Goal: Task Accomplishment & Management: Manage account settings

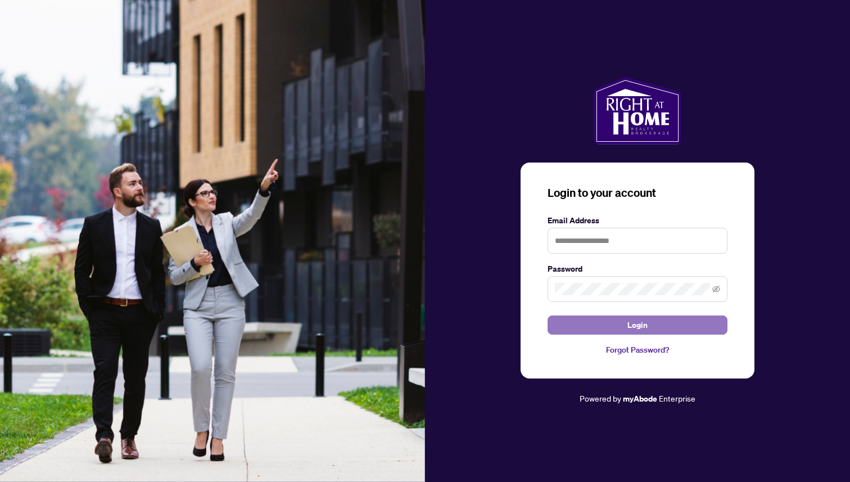
click at [582, 325] on button "Login" at bounding box center [637, 324] width 180 height 19
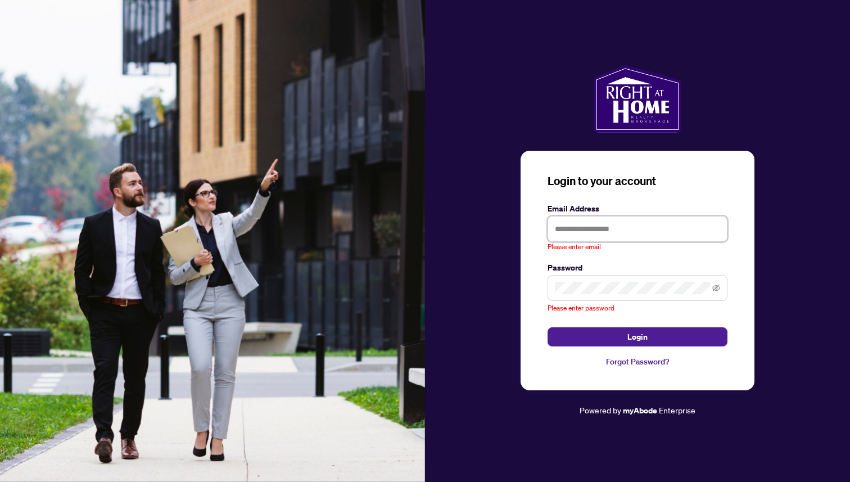
click at [562, 227] on input "text" at bounding box center [637, 229] width 180 height 26
type input "**********"
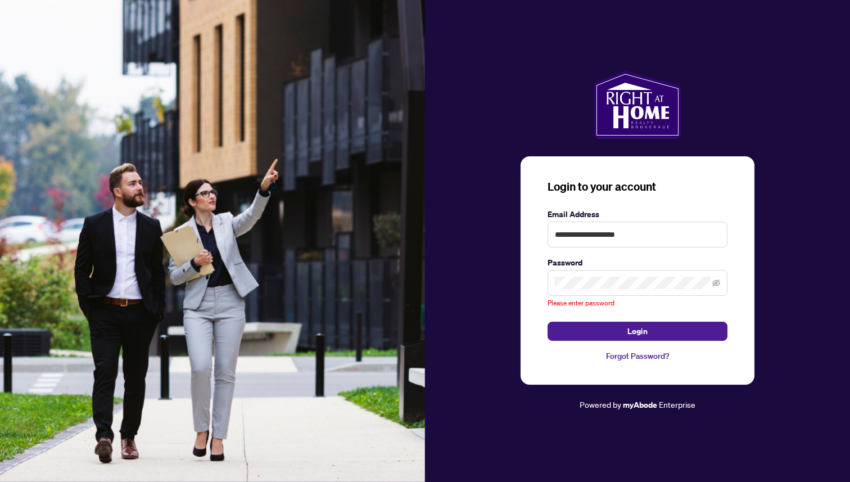
click at [628, 353] on link "Forgot Password?" at bounding box center [637, 356] width 180 height 12
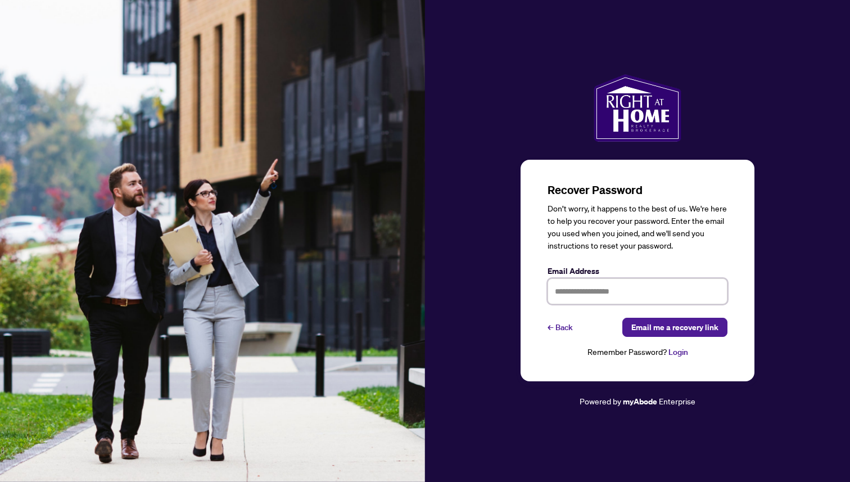
click at [584, 296] on input "text" at bounding box center [637, 291] width 180 height 26
type input "**********"
click at [650, 324] on span "Email me a recovery link" at bounding box center [674, 327] width 87 height 18
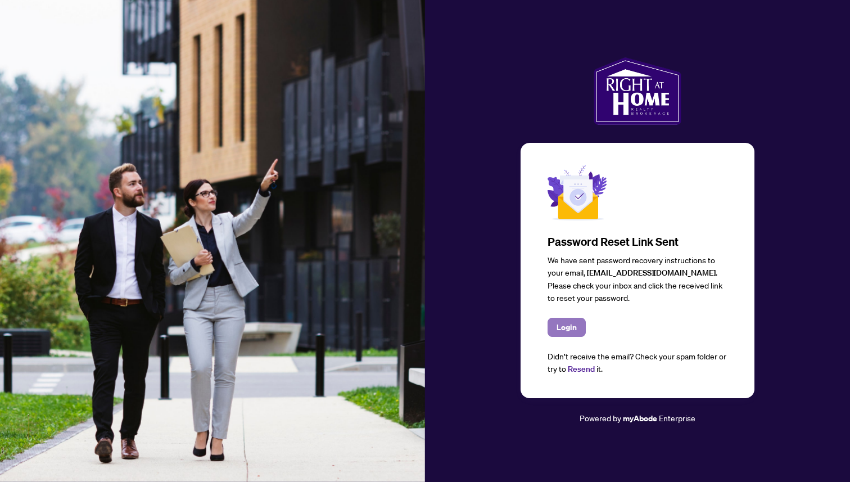
click at [570, 331] on span "Login" at bounding box center [566, 327] width 20 height 18
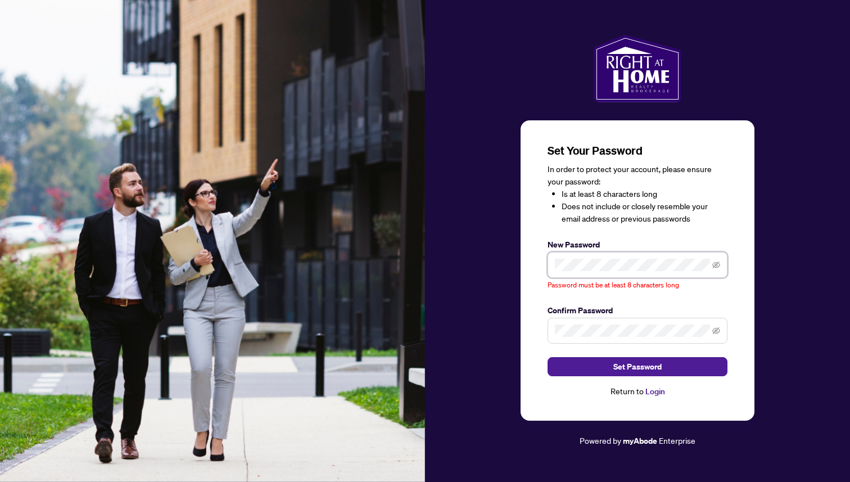
click at [537, 262] on div "Set Your Password In order to protect your account, please ensure your password…" at bounding box center [638, 270] width 234 height 300
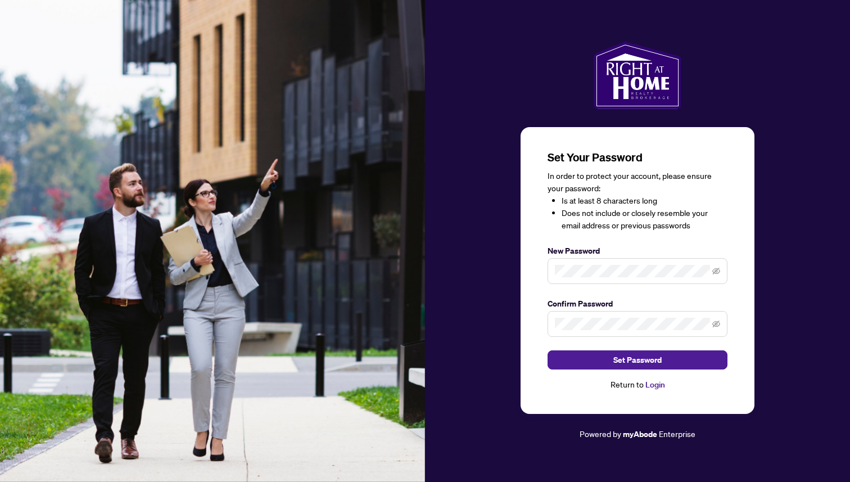
click at [582, 317] on span at bounding box center [637, 324] width 180 height 26
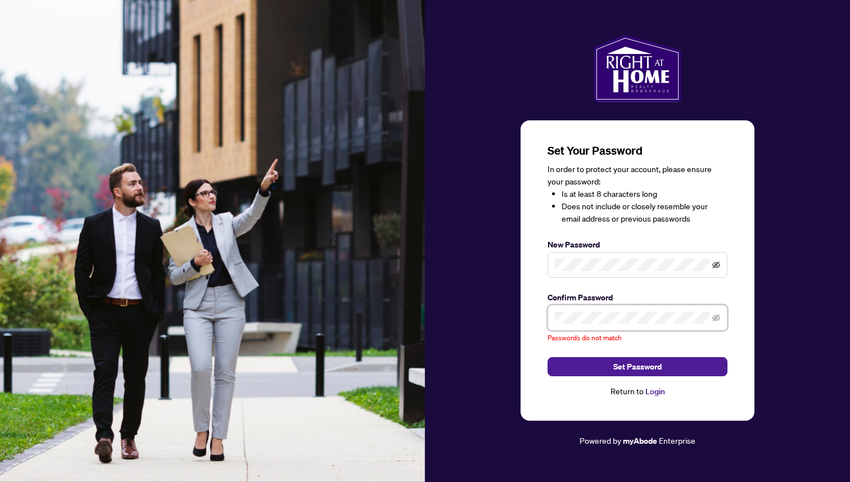
click at [717, 264] on icon "eye-invisible" at bounding box center [716, 264] width 8 height 7
click at [542, 318] on div "Set Your Password In order to protect your account, please ensure your password…" at bounding box center [638, 270] width 234 height 300
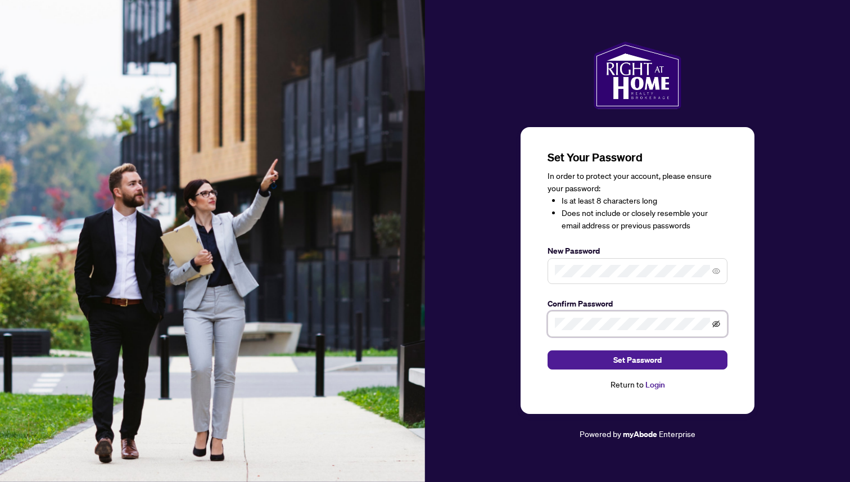
click at [716, 323] on icon "eye-invisible" at bounding box center [716, 323] width 8 height 7
click at [672, 363] on button "Set Password" at bounding box center [637, 359] width 180 height 19
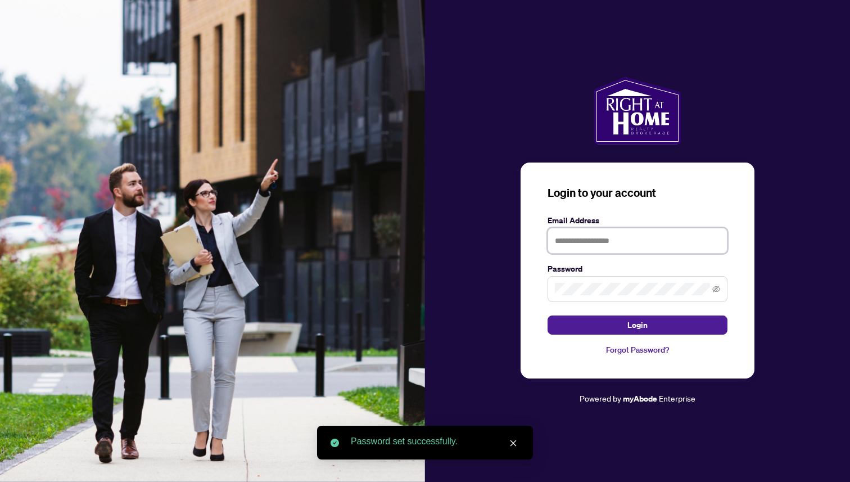
type input "**********"
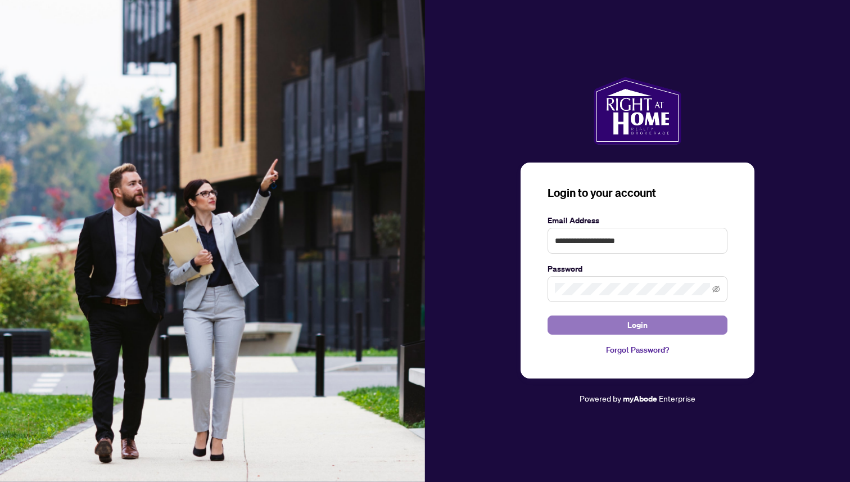
click at [646, 323] on span "Login" at bounding box center [637, 325] width 20 height 18
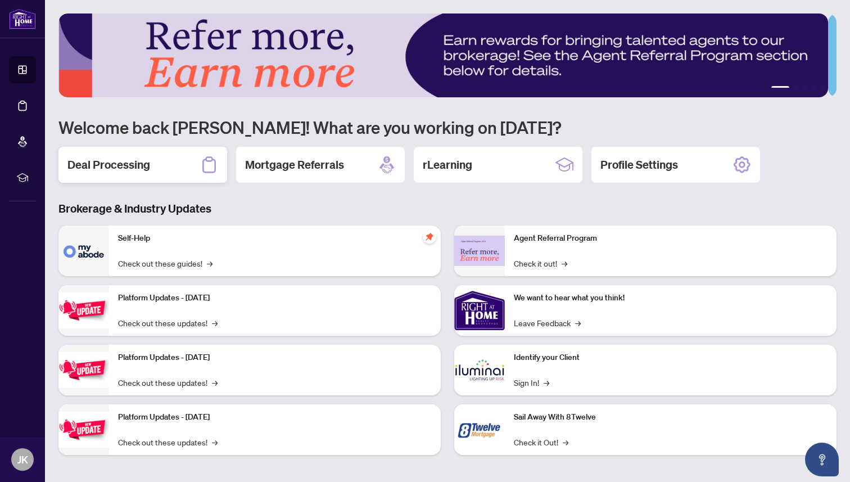
click at [146, 161] on h2 "Deal Processing" at bounding box center [108, 165] width 83 height 16
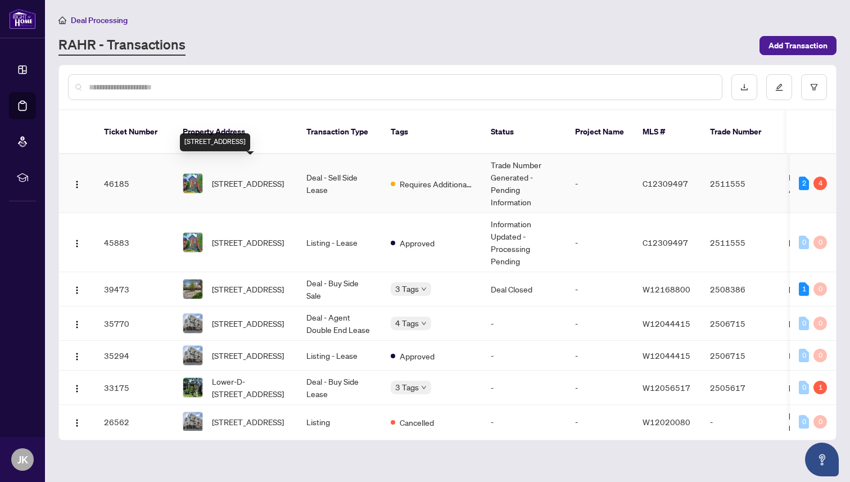
click at [256, 177] on span "[STREET_ADDRESS]" at bounding box center [248, 183] width 72 height 12
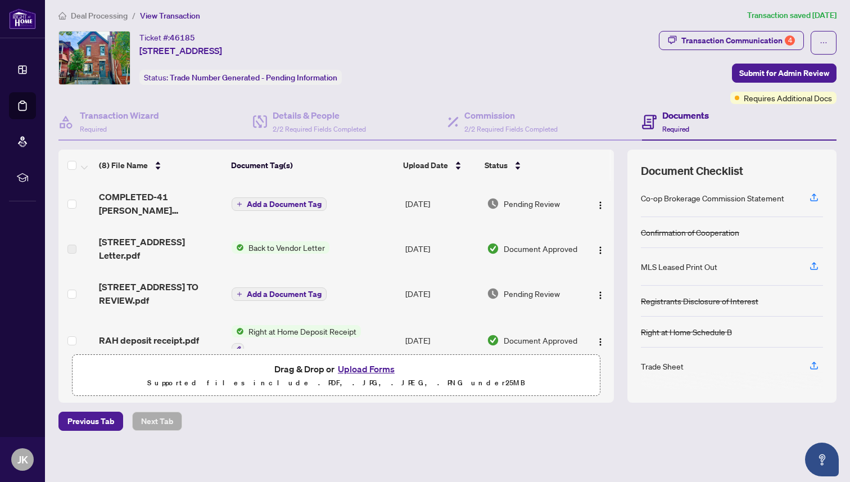
scroll to position [5, 0]
click at [809, 197] on icon "button" at bounding box center [814, 197] width 10 height 10
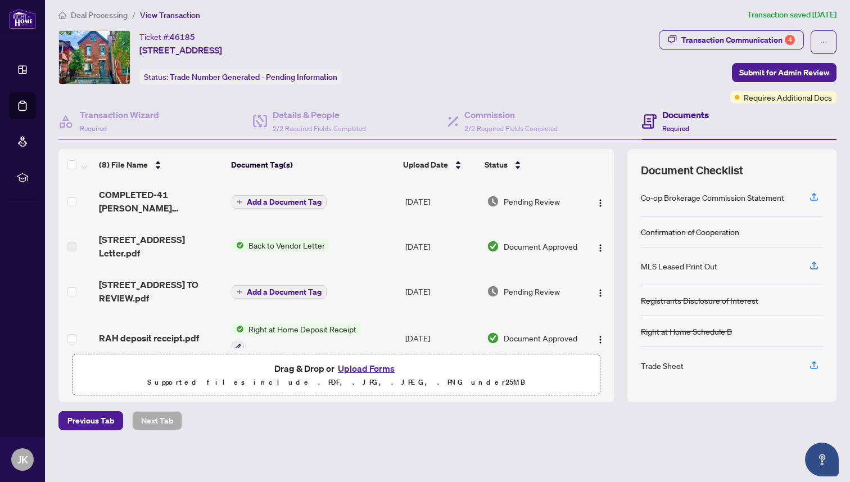
scroll to position [0, 0]
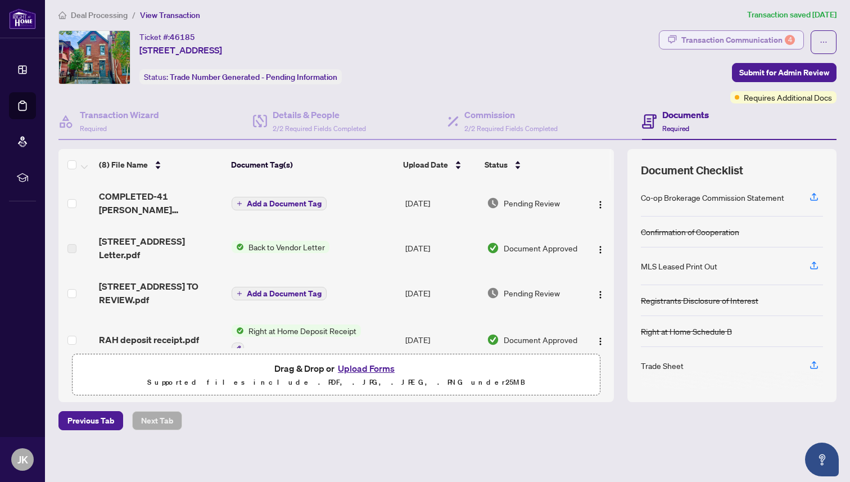
click at [718, 36] on div "Transaction Communication 4" at bounding box center [738, 40] width 114 height 18
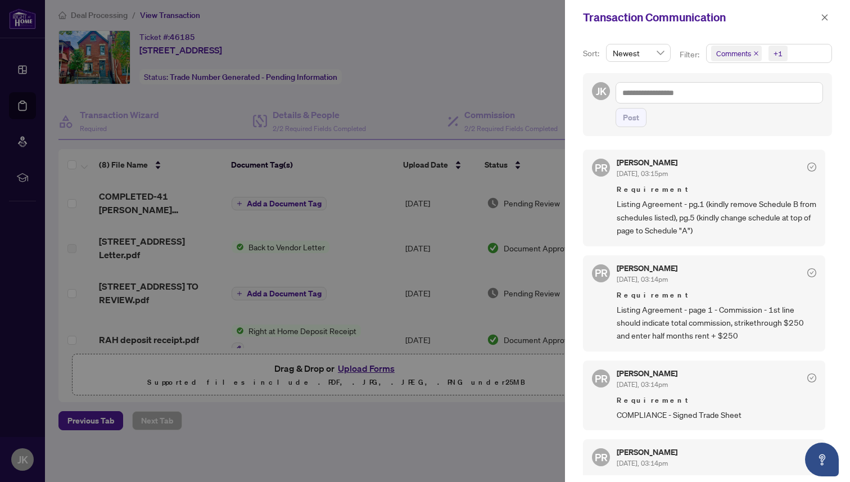
click at [496, 443] on div at bounding box center [425, 241] width 850 height 482
click at [824, 15] on icon "close" at bounding box center [825, 17] width 8 height 8
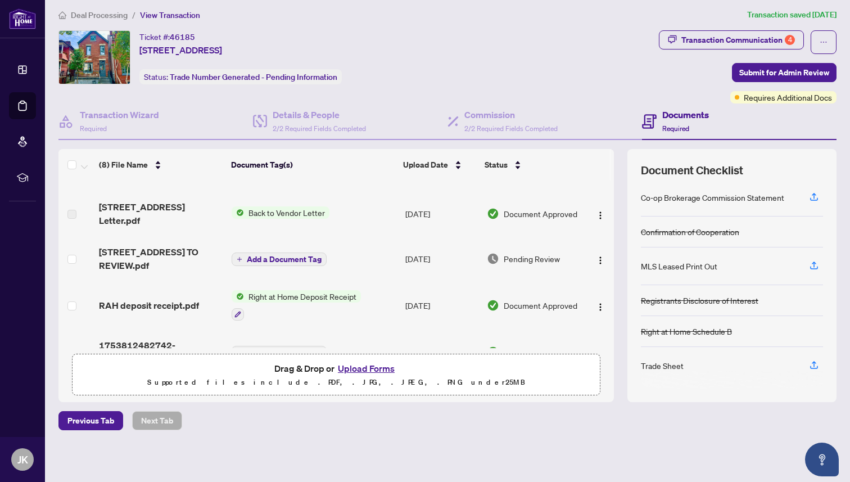
scroll to position [31, 0]
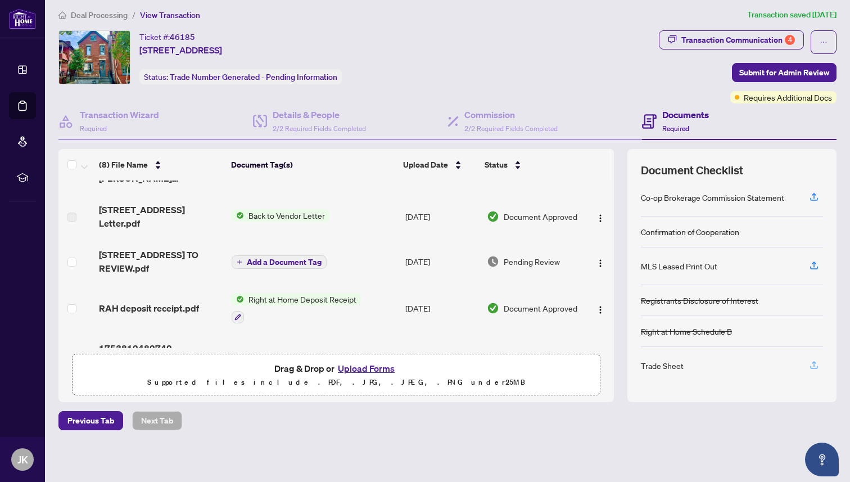
click at [809, 360] on icon "button" at bounding box center [814, 365] width 10 height 10
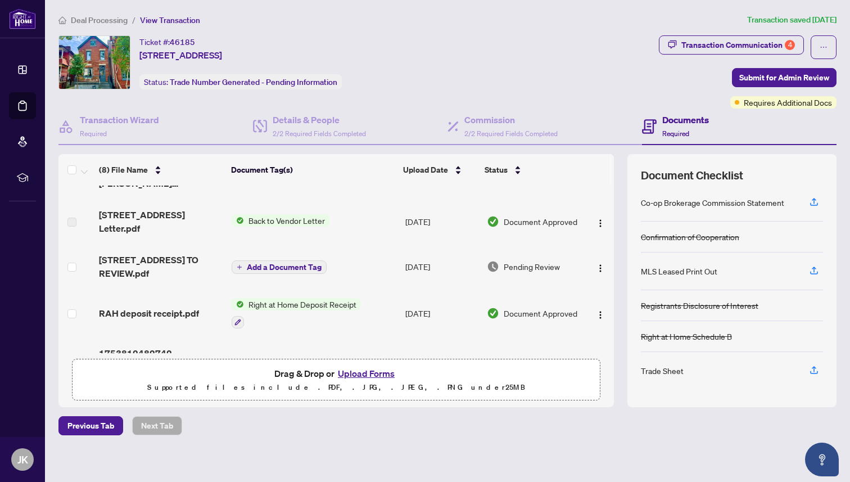
scroll to position [0, 0]
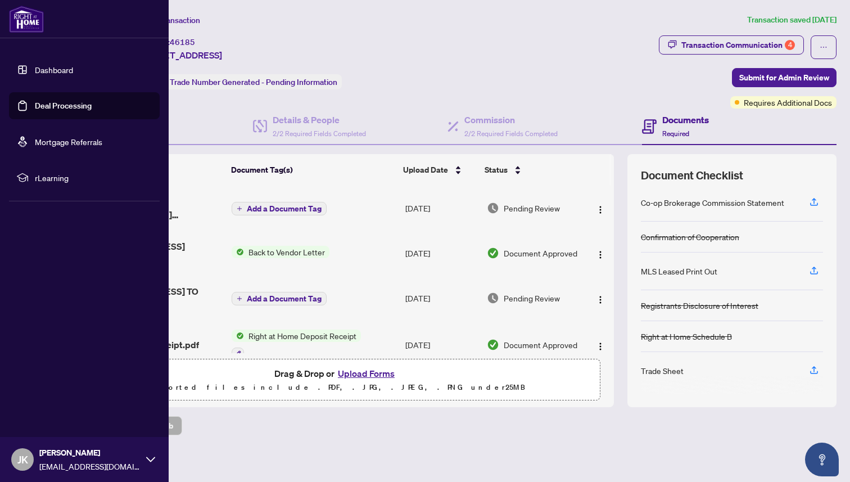
click at [79, 106] on link "Deal Processing" at bounding box center [63, 106] width 57 height 10
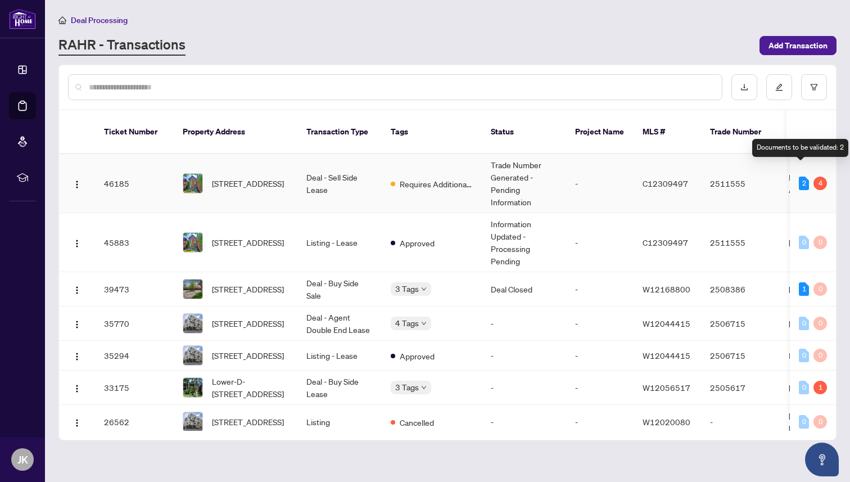
click at [799, 176] on div "2" at bounding box center [804, 182] width 10 height 13
click at [664, 178] on span "C12309497" at bounding box center [665, 183] width 46 height 10
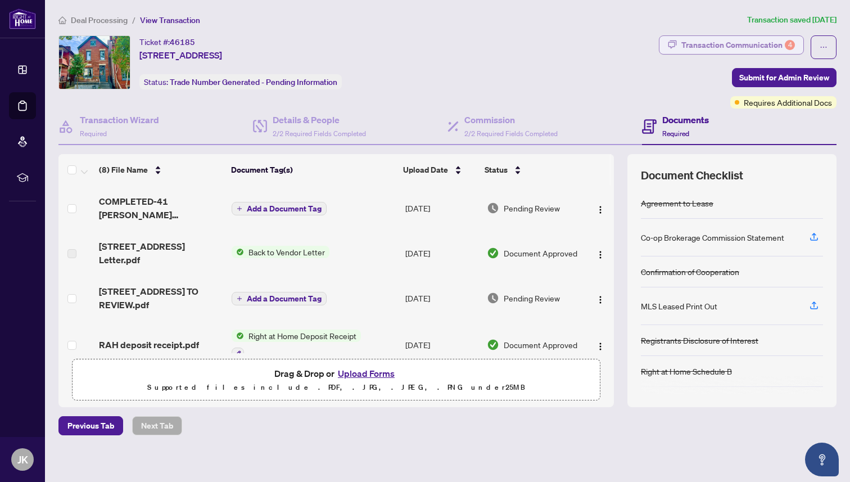
click at [726, 53] on div "Transaction Communication 4" at bounding box center [738, 45] width 114 height 18
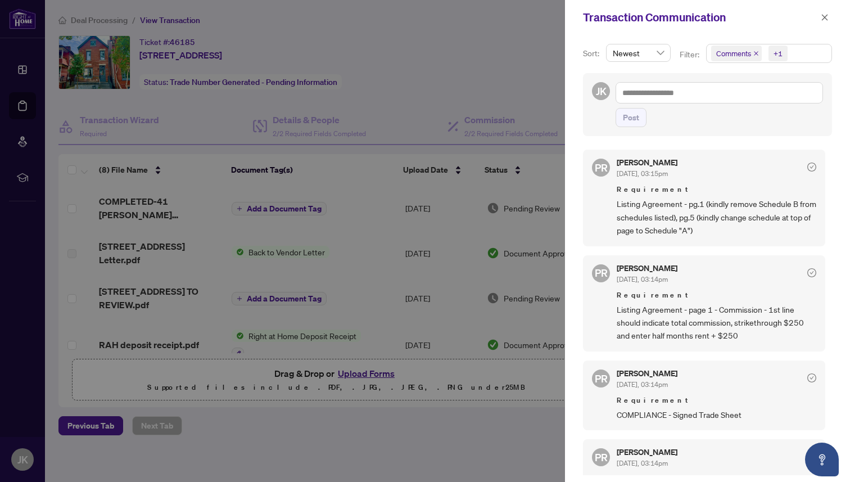
click at [659, 54] on span "Newest" at bounding box center [638, 52] width 51 height 17
click at [677, 49] on div "Filter:" at bounding box center [690, 58] width 26 height 20
click at [753, 53] on icon "close" at bounding box center [756, 54] width 6 height 6
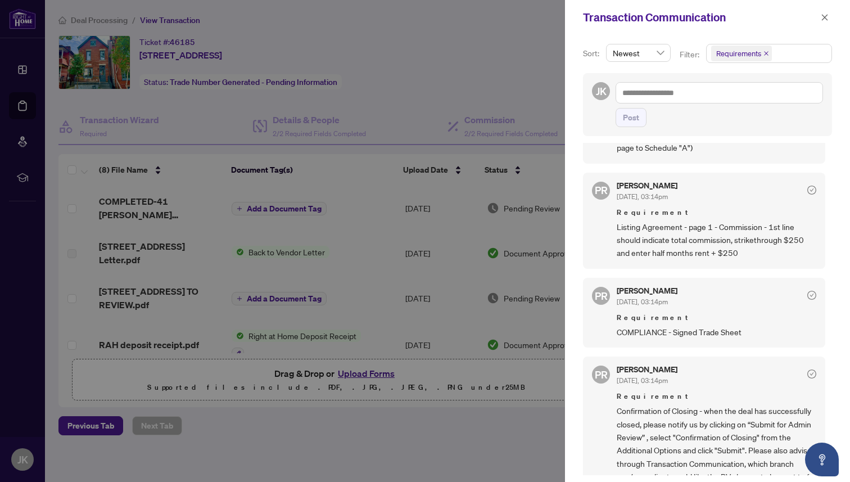
scroll to position [110, 0]
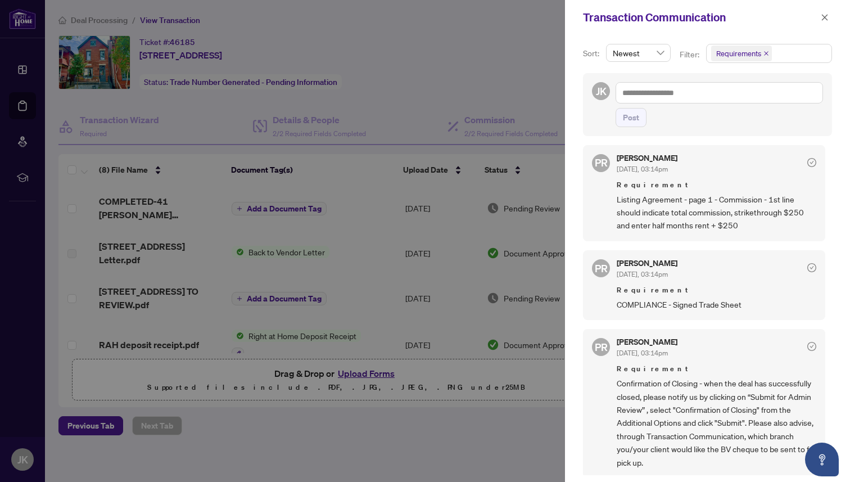
click at [766, 52] on icon "close" at bounding box center [766, 54] width 6 height 6
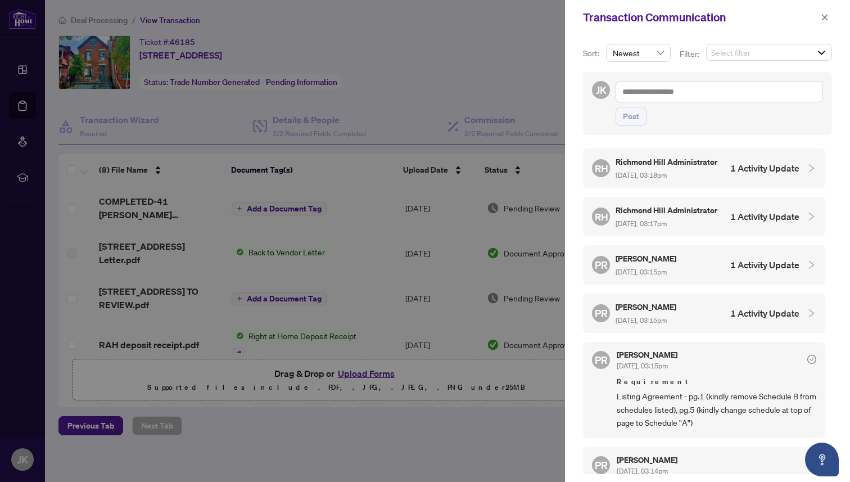
click at [799, 173] on div at bounding box center [807, 168] width 17 height 12
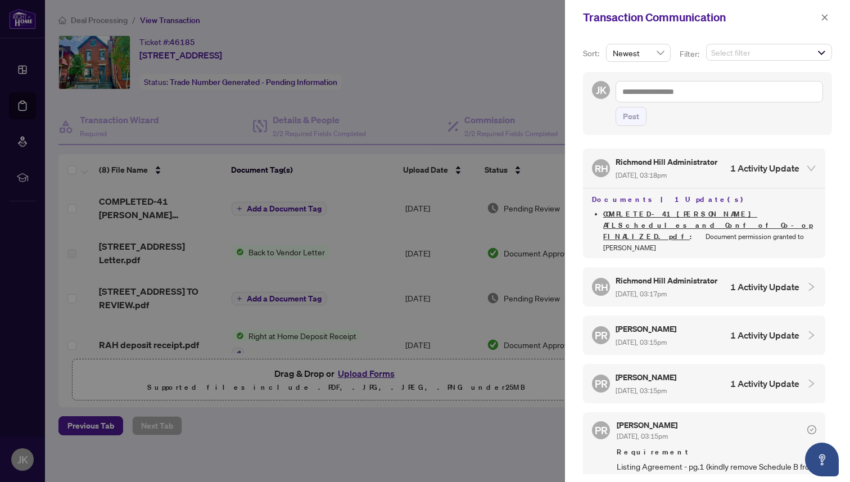
click at [806, 282] on icon "collapsed" at bounding box center [811, 287] width 10 height 10
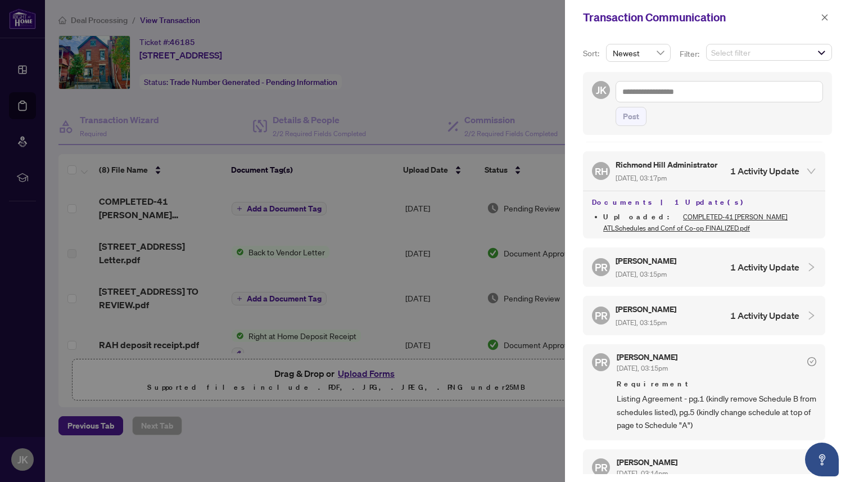
scroll to position [124, 0]
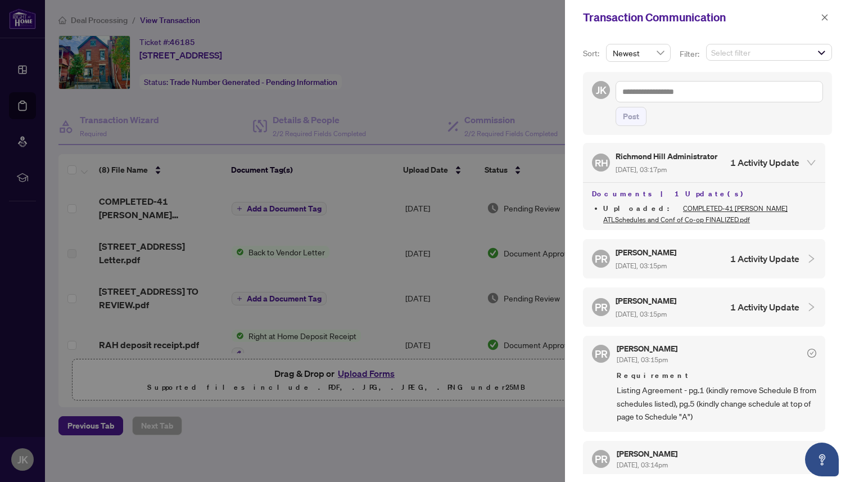
click at [806, 257] on icon "collapsed" at bounding box center [811, 259] width 10 height 10
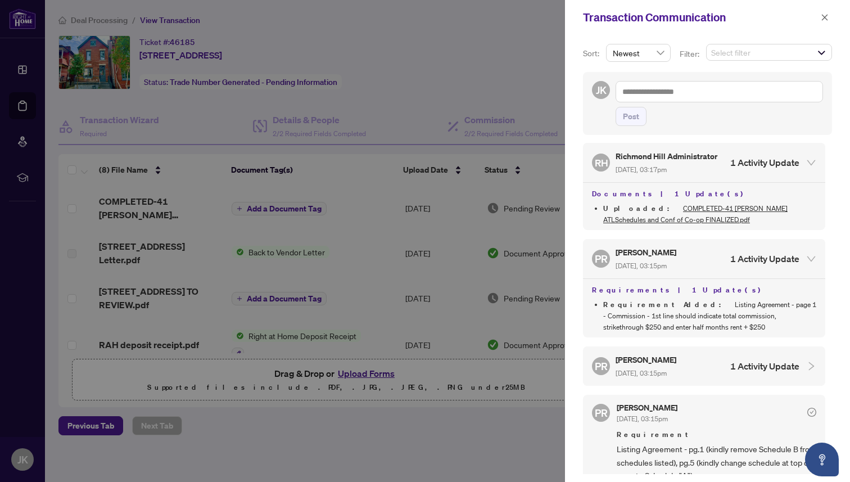
click at [799, 364] on div at bounding box center [807, 366] width 17 height 12
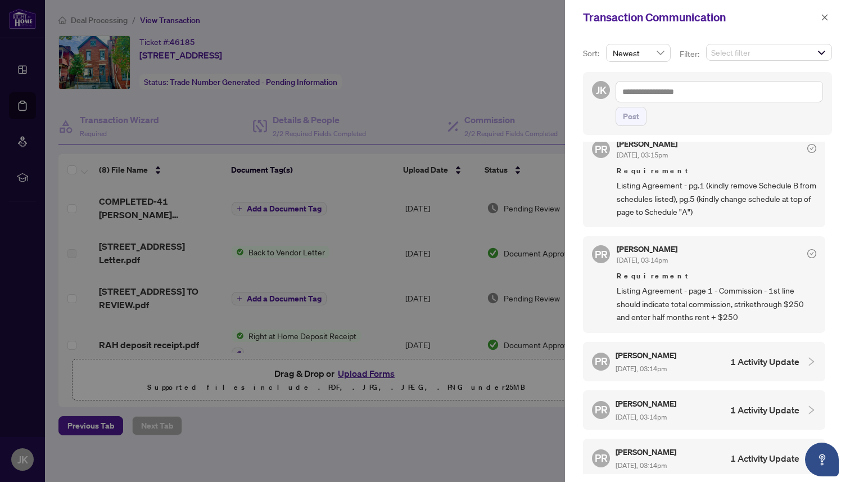
scroll to position [452, 0]
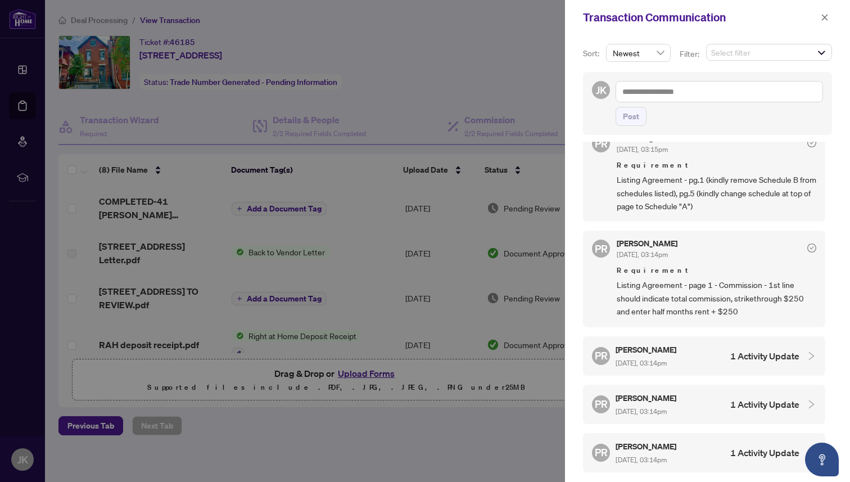
click at [806, 352] on icon "collapsed" at bounding box center [811, 356] width 10 height 10
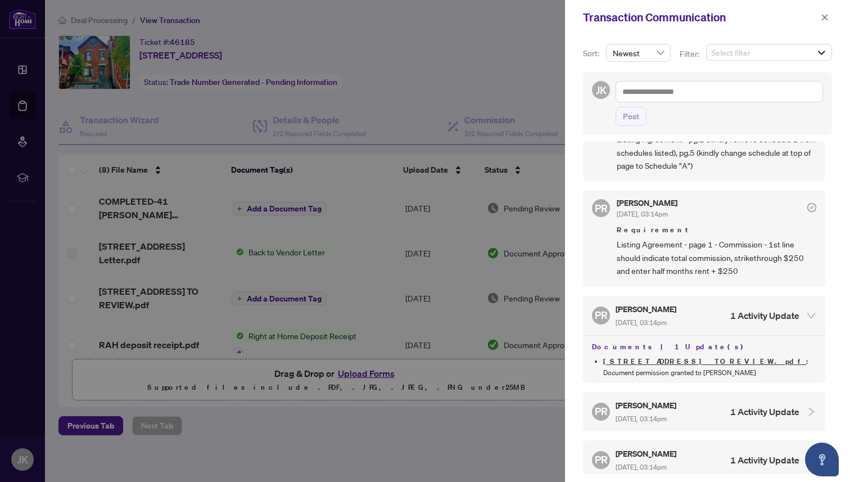
scroll to position [506, 0]
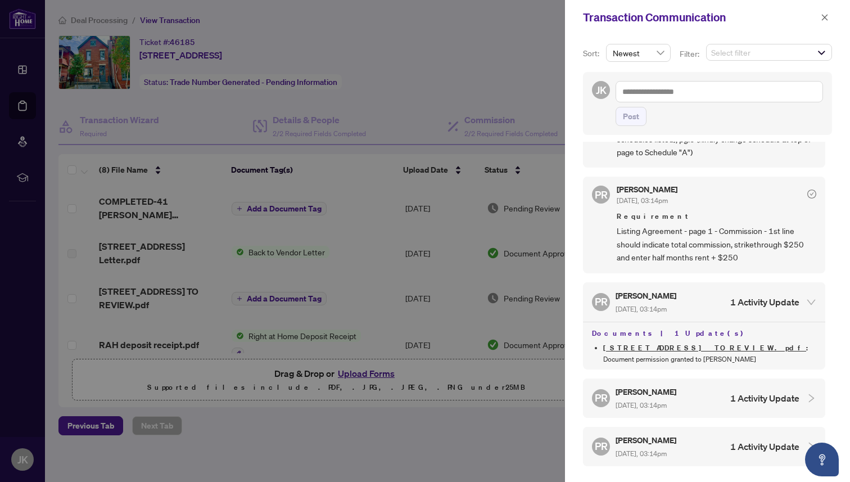
click at [682, 343] on link "[STREET_ADDRESS] TO REVIEW.pdf" at bounding box center [704, 348] width 203 height 10
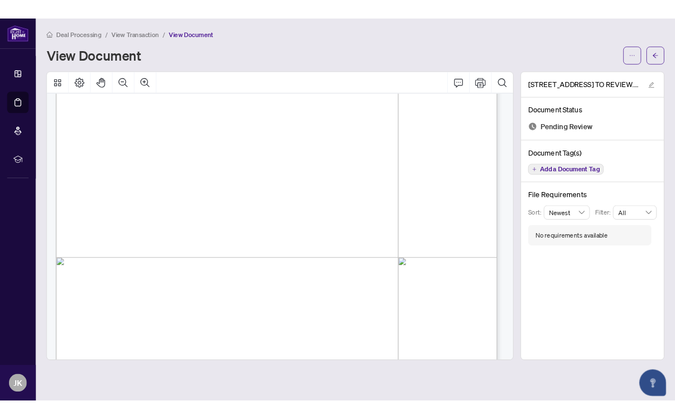
scroll to position [233, 0]
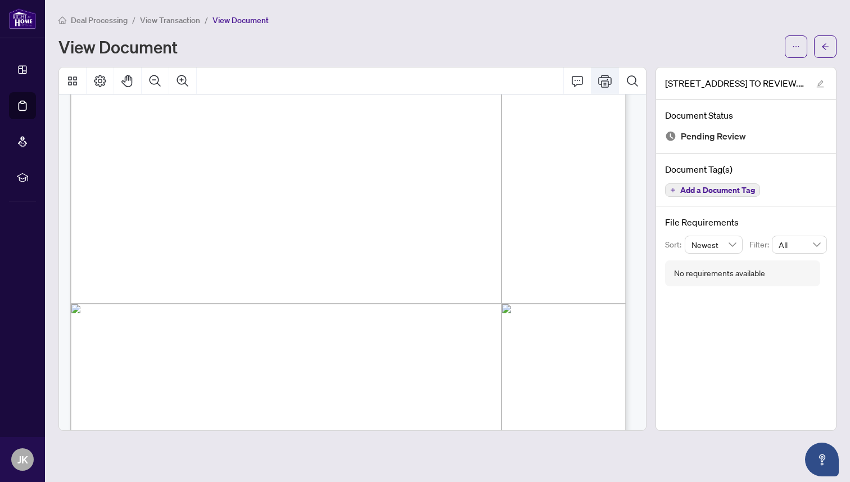
click at [603, 80] on icon "Print" at bounding box center [604, 81] width 13 height 12
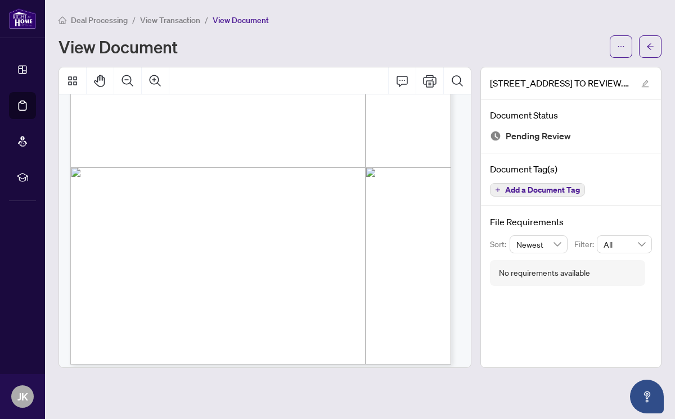
scroll to position [160, 0]
